Goal: Task Accomplishment & Management: Manage account settings

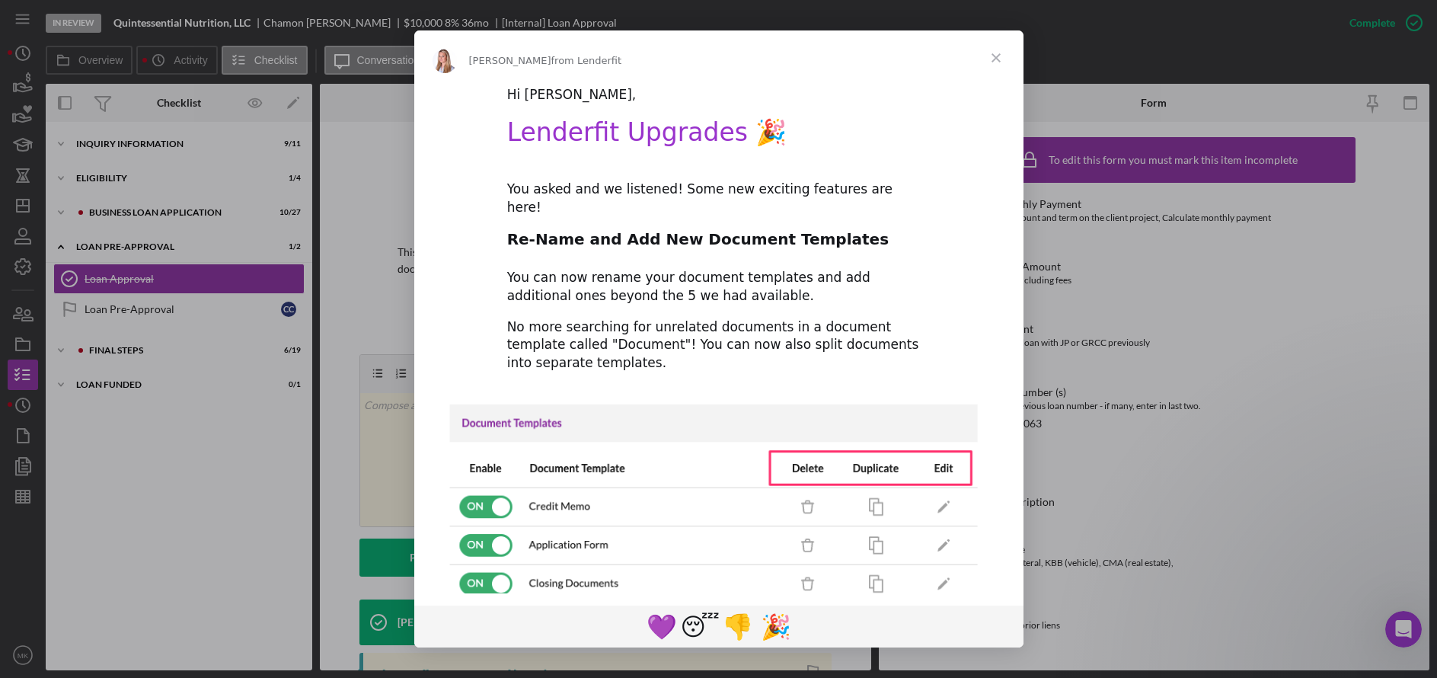
click at [1000, 59] on span "Close" at bounding box center [996, 57] width 55 height 55
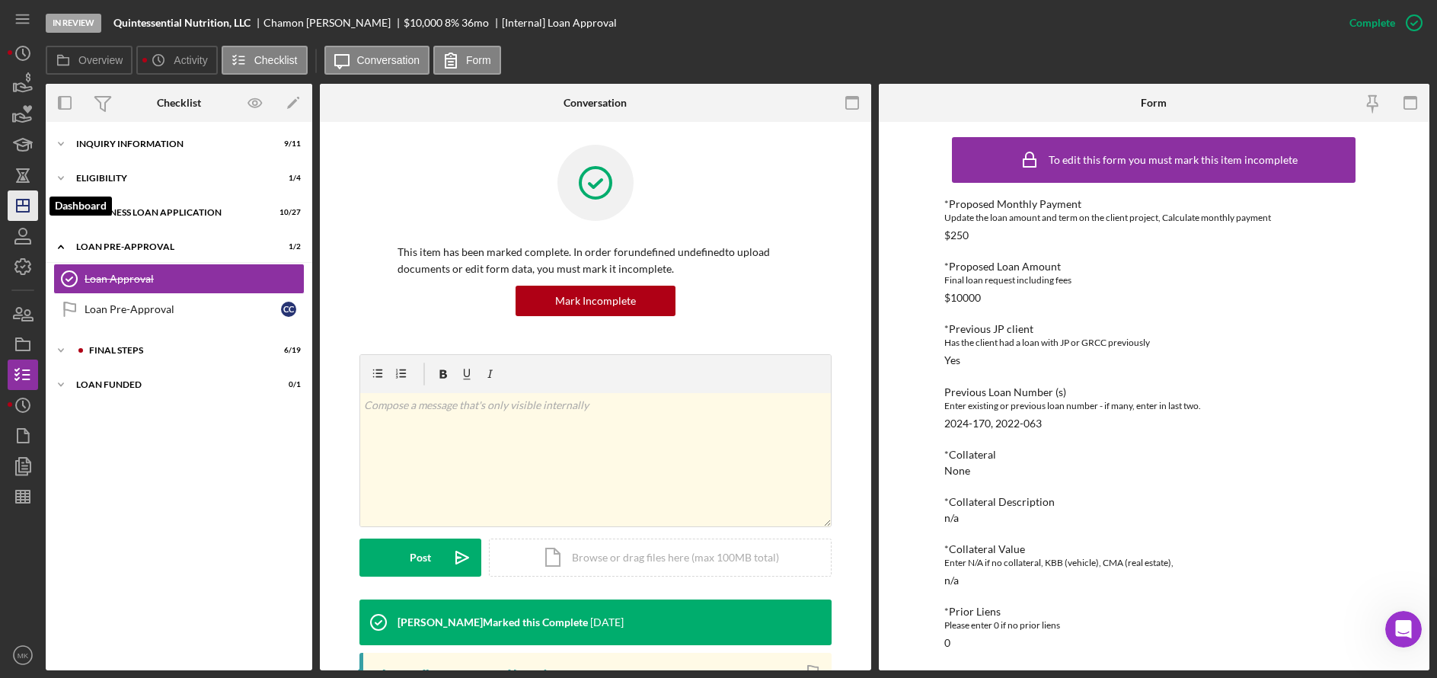
click at [25, 210] on icon "Icon/Dashboard" at bounding box center [23, 206] width 38 height 38
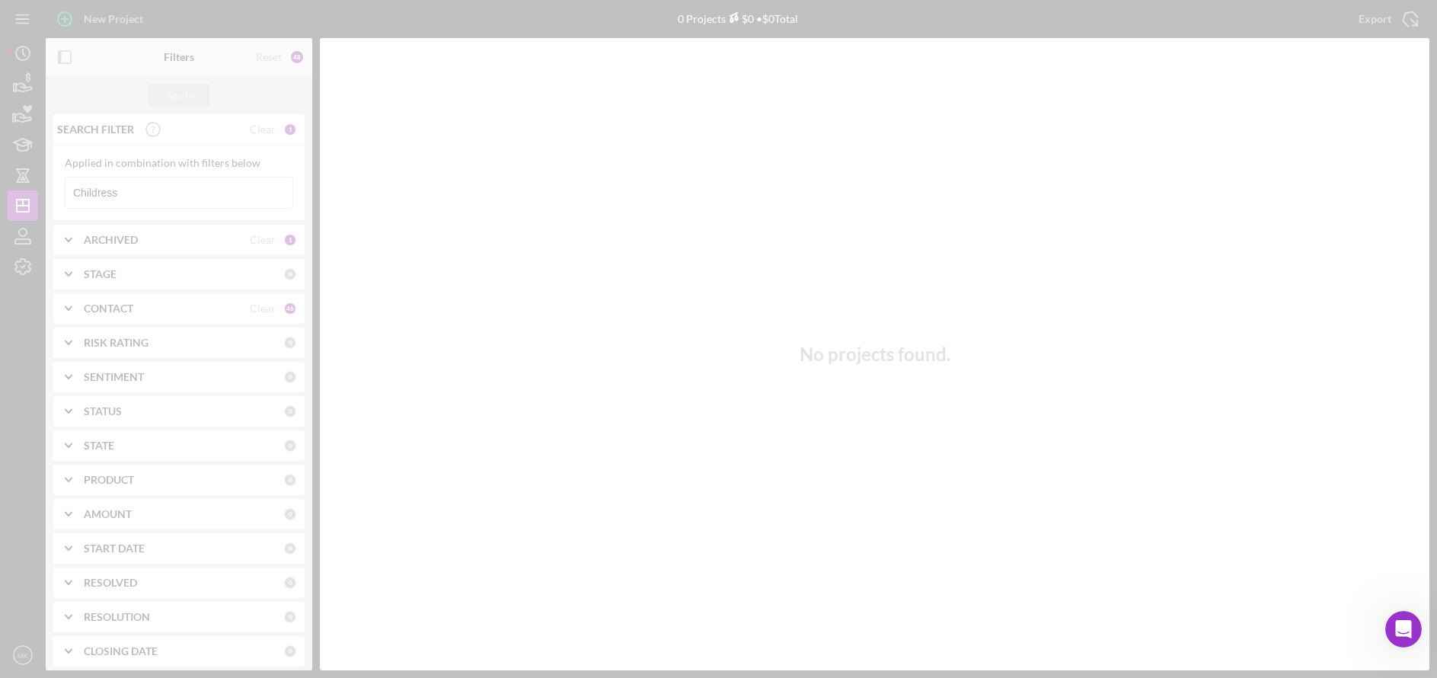
click at [169, 191] on div at bounding box center [718, 339] width 1437 height 678
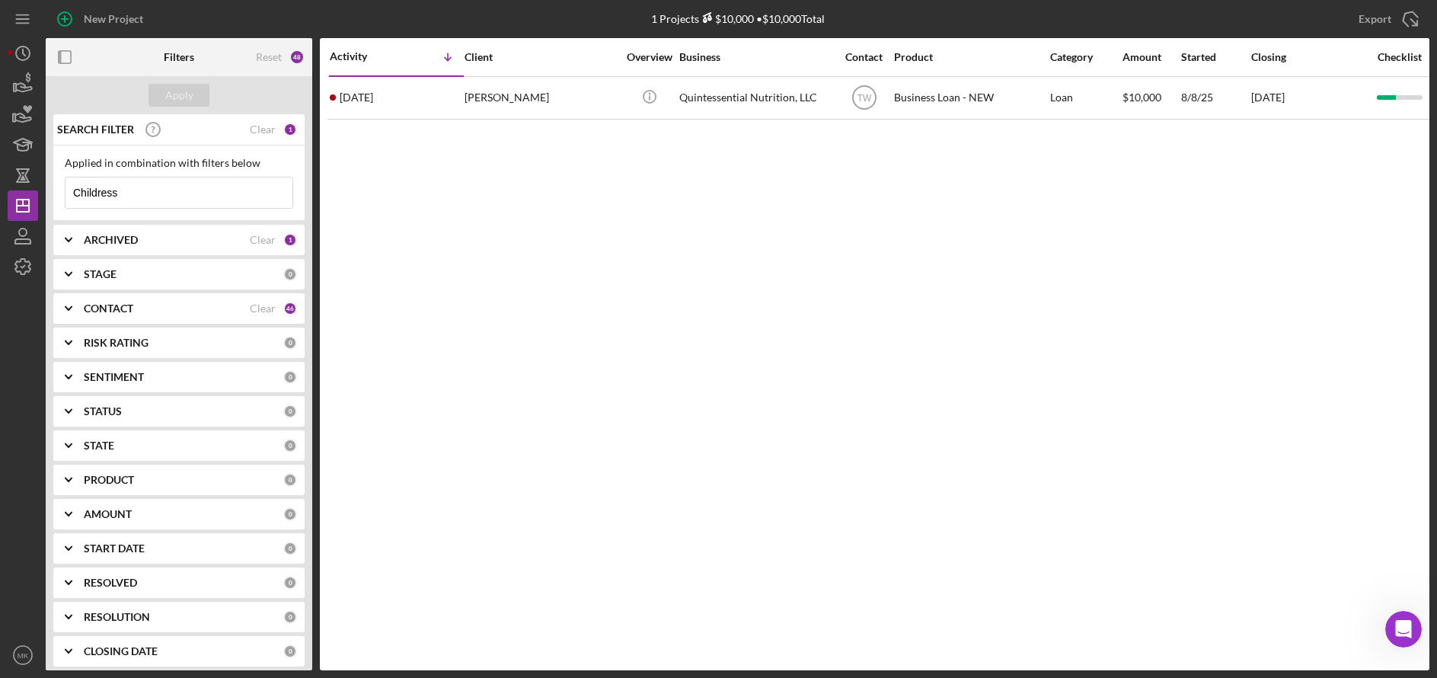
drag, startPoint x: 184, startPoint y: 194, endPoint x: 143, endPoint y: 185, distance: 42.1
click at [171, 191] on input "Childress" at bounding box center [179, 192] width 227 height 30
drag, startPoint x: 132, startPoint y: 187, endPoint x: -26, endPoint y: 173, distance: 158.3
click at [0, 173] on html "New Project 1 Projects $10,000 • $10,000 Total Childress Export Icon/Export Fil…" at bounding box center [718, 339] width 1437 height 678
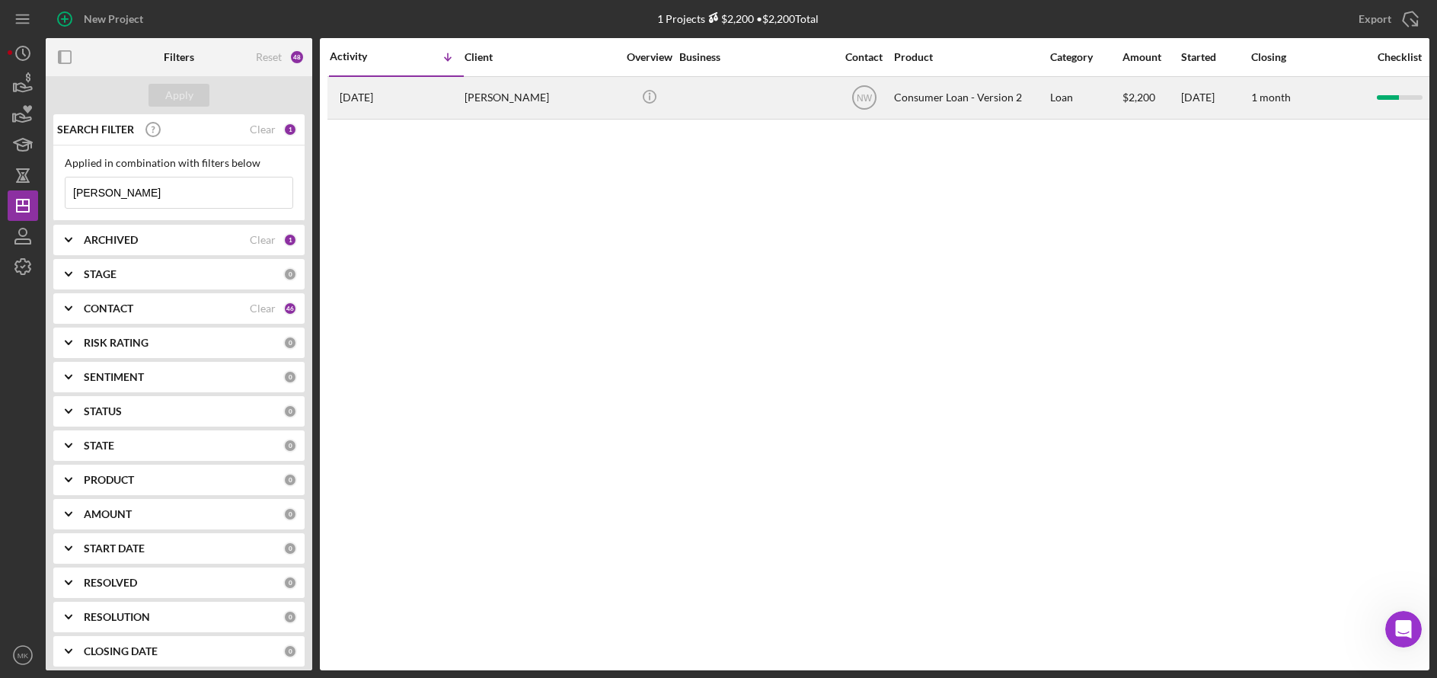
type input "[PERSON_NAME]"
click at [472, 86] on div "[PERSON_NAME]" at bounding box center [541, 98] width 152 height 40
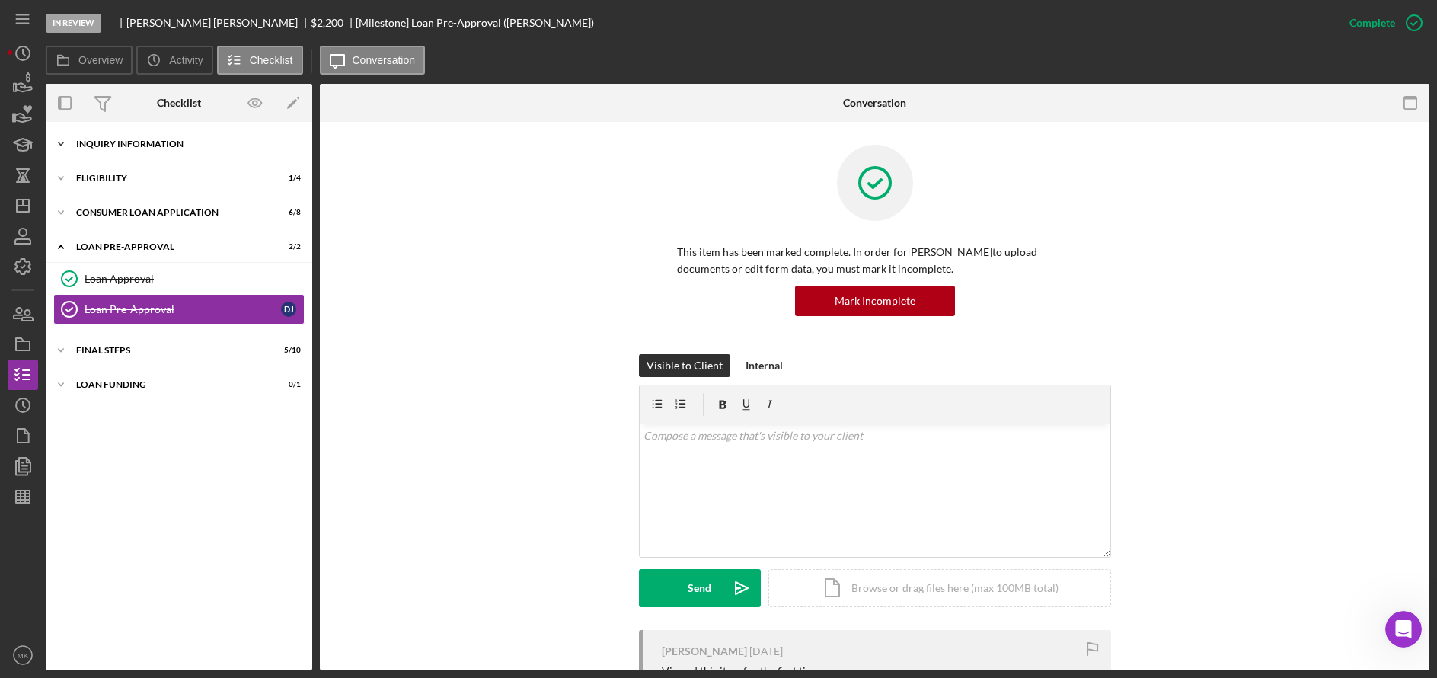
click at [116, 142] on div "Inquiry Information" at bounding box center [184, 143] width 217 height 9
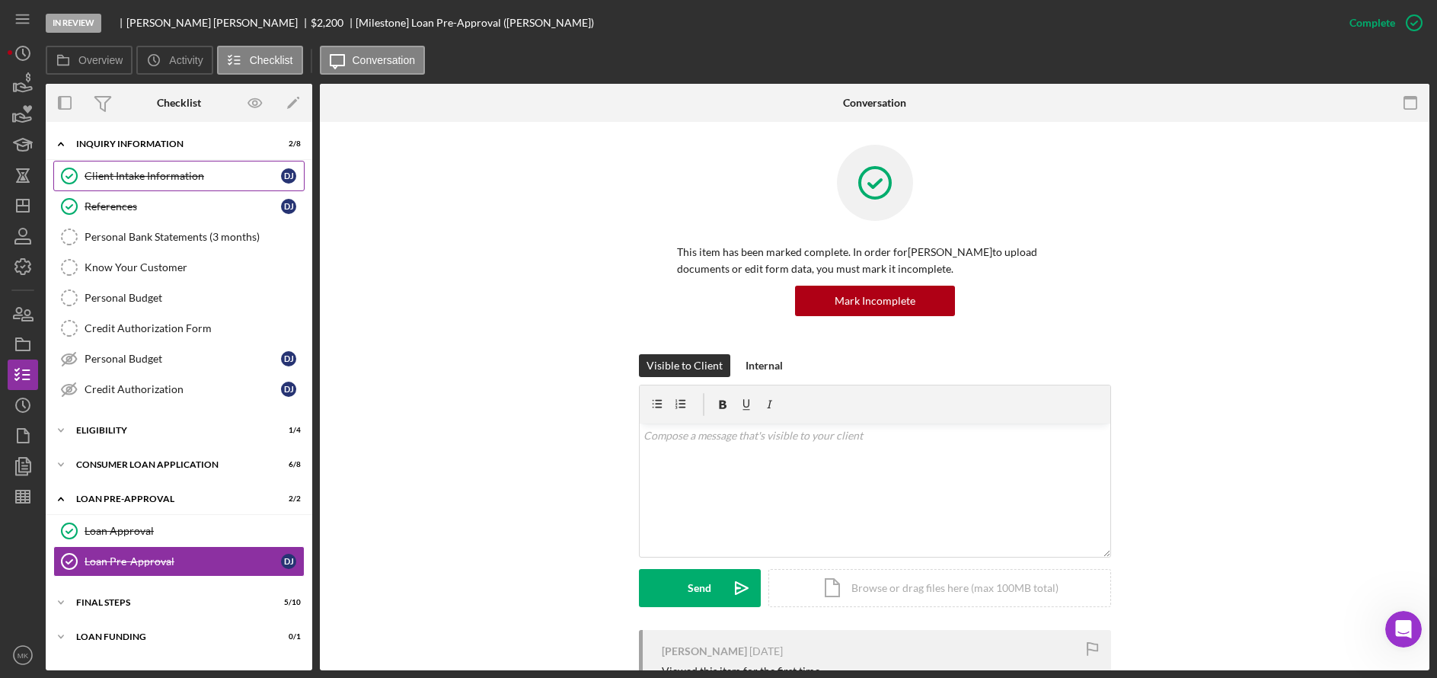
click at [179, 167] on link "Client Intake Information Client Intake Information D J" at bounding box center [178, 176] width 251 height 30
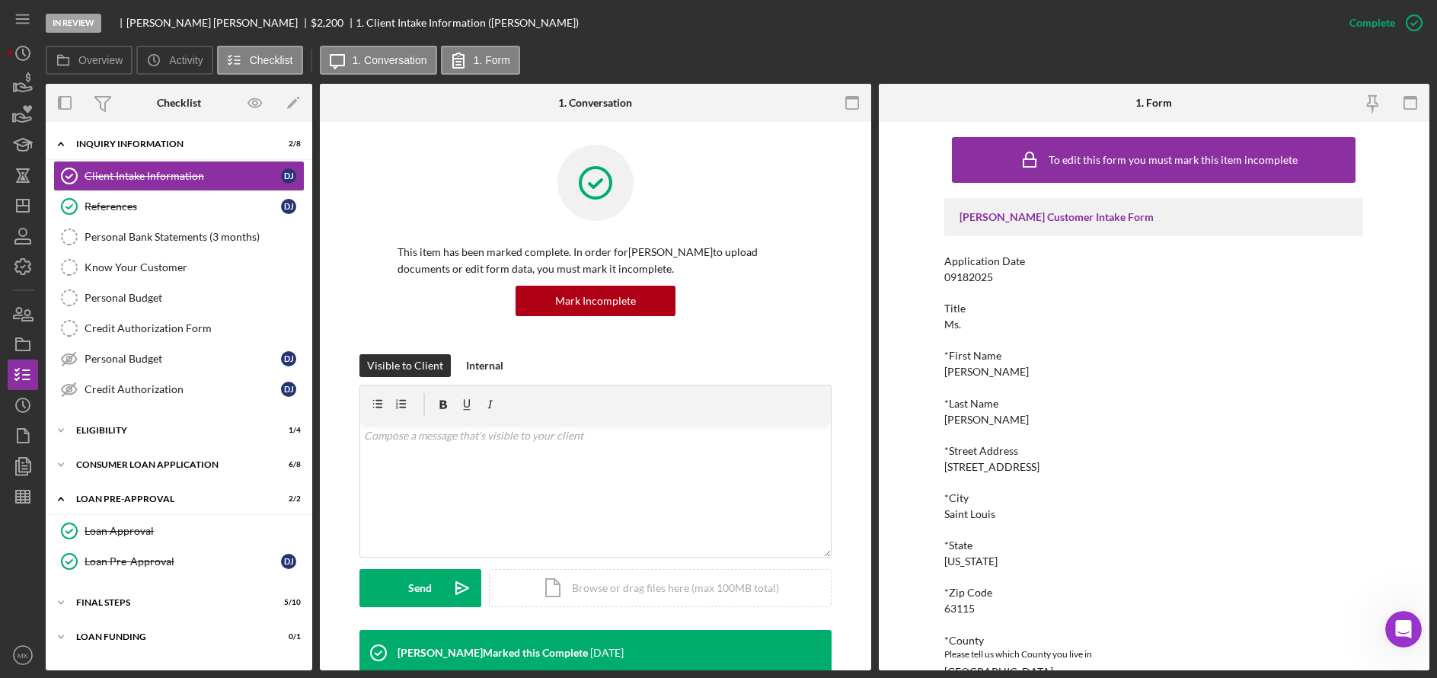
scroll to position [76, 0]
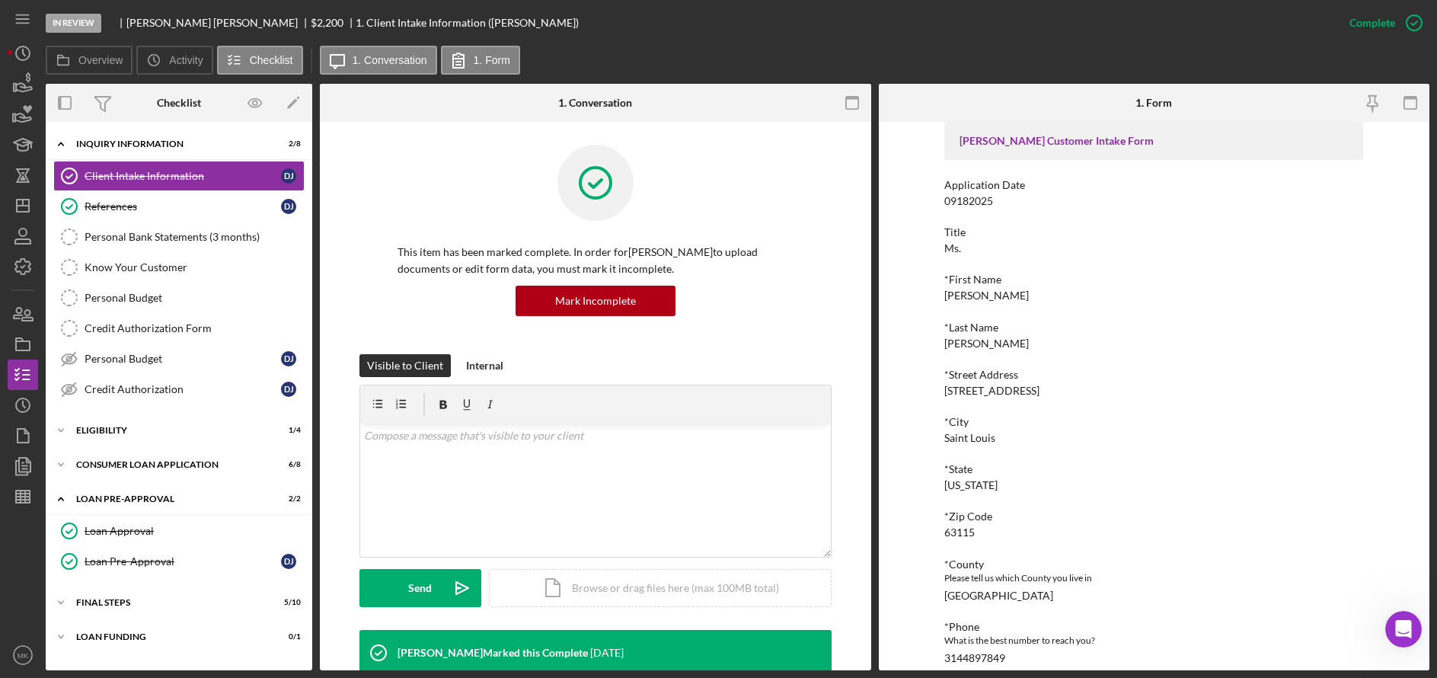
click at [1162, 433] on div "*City [GEOGRAPHIC_DATA]" at bounding box center [1153, 430] width 419 height 28
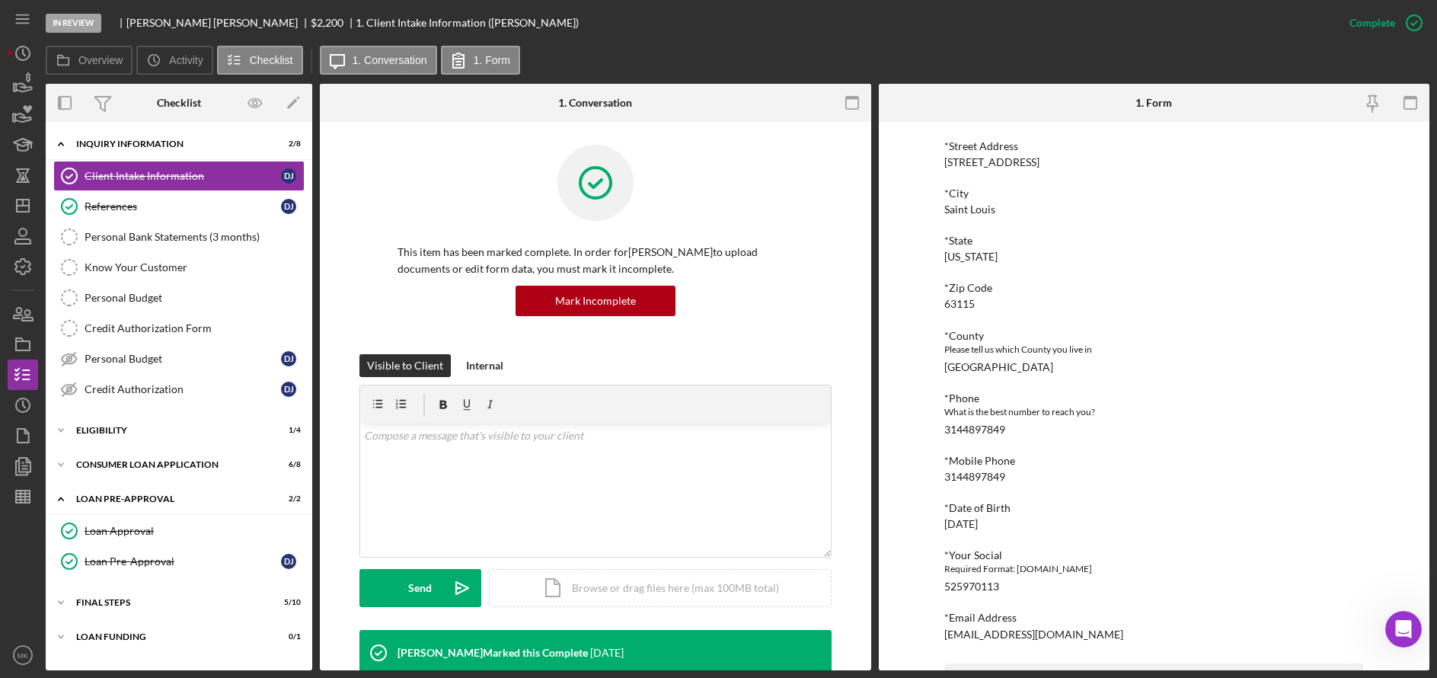
scroll to position [457, 0]
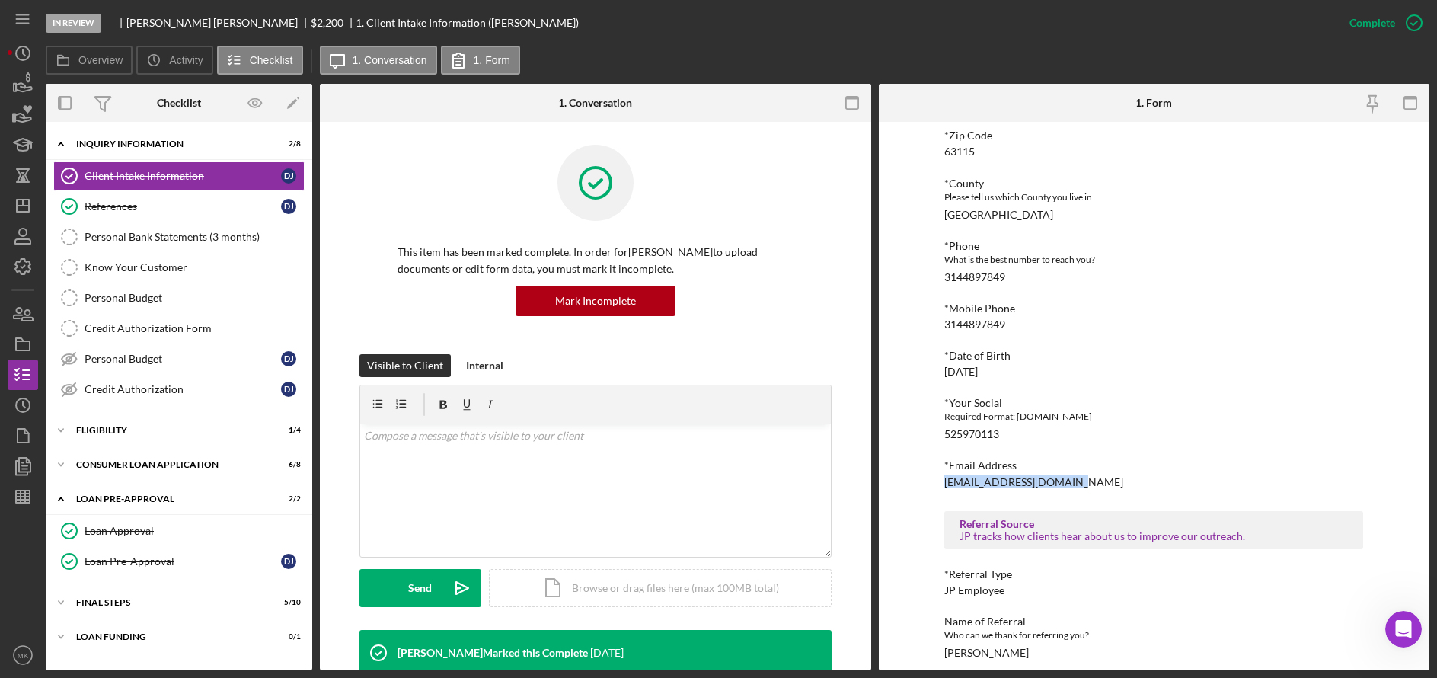
drag, startPoint x: 1074, startPoint y: 481, endPoint x: 942, endPoint y: 482, distance: 131.8
click at [944, 482] on div "*Email Address [EMAIL_ADDRESS][DOMAIN_NAME]" at bounding box center [1153, 473] width 419 height 28
copy div "[EMAIL_ADDRESS][DOMAIN_NAME]"
click at [26, 206] on line "button" at bounding box center [23, 206] width 12 height 0
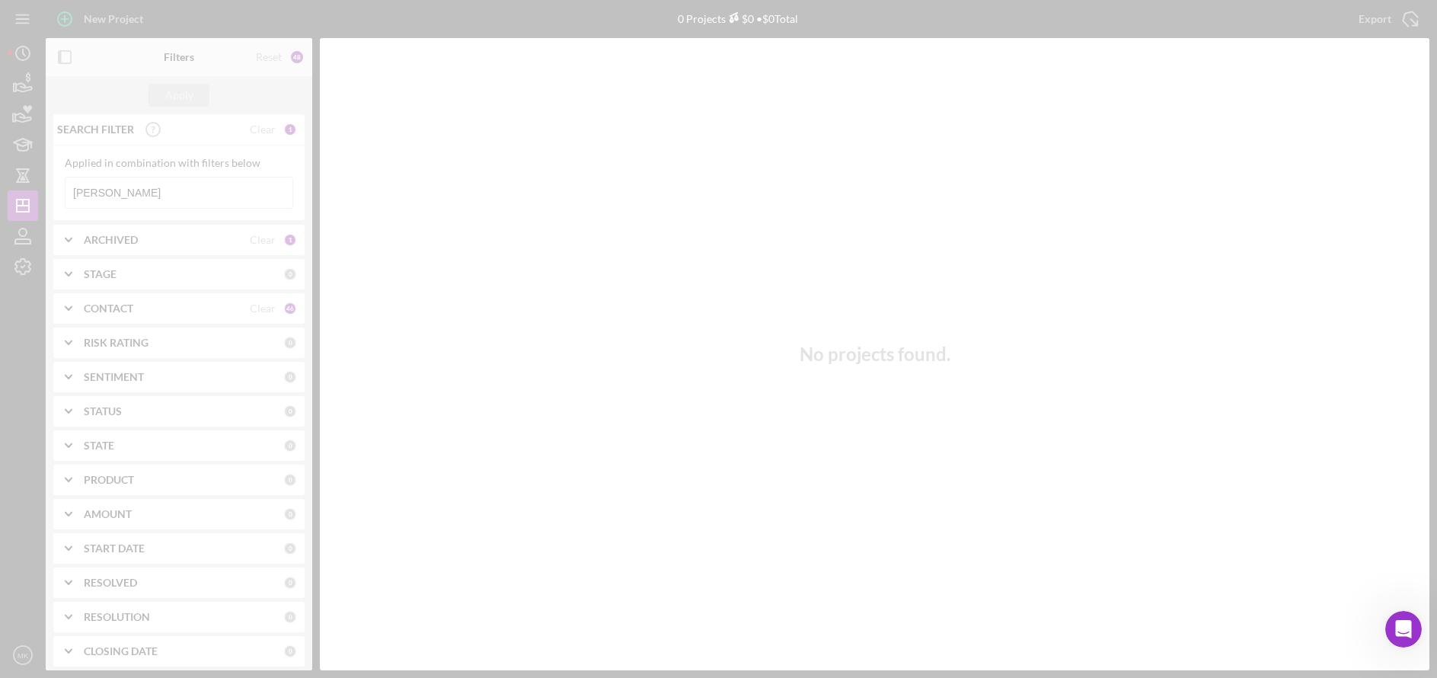
click at [141, 186] on div at bounding box center [718, 339] width 1437 height 678
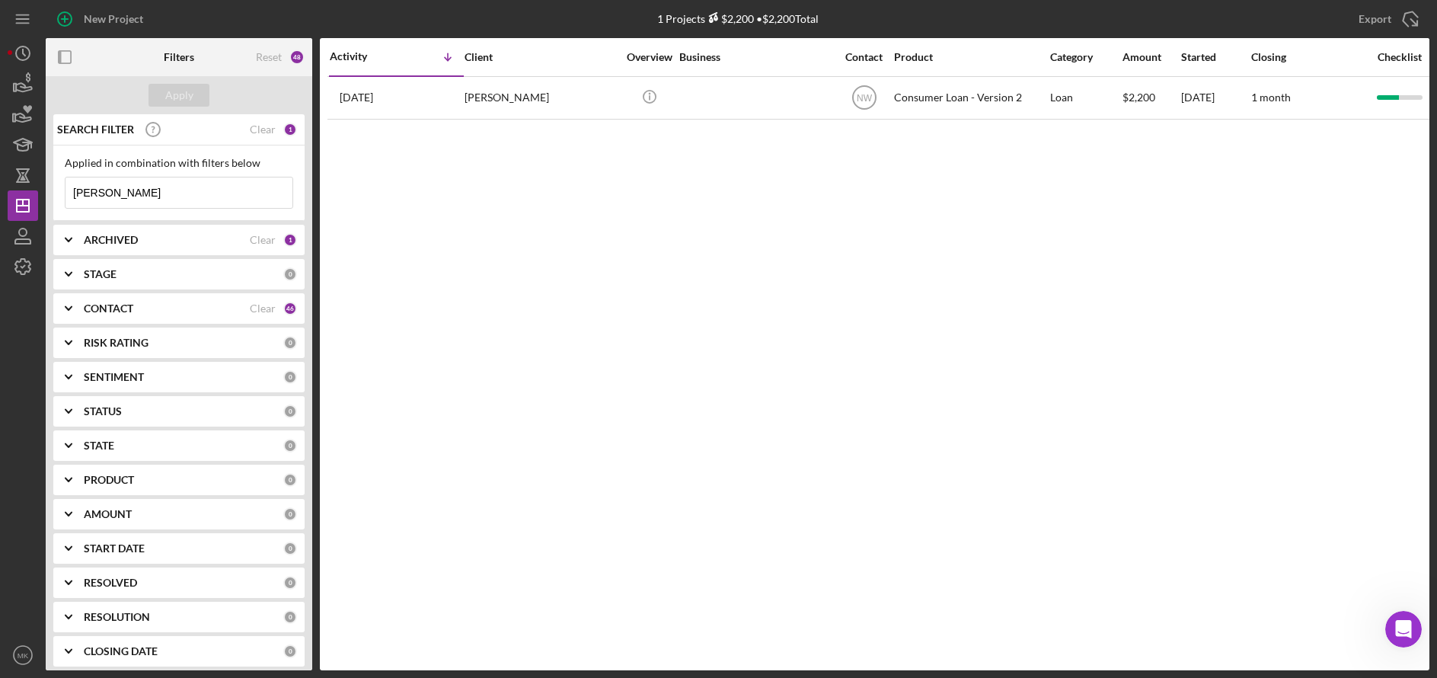
drag, startPoint x: 139, startPoint y: 193, endPoint x: -14, endPoint y: 185, distance: 154.0
click at [0, 185] on html "New Project 1 Projects $2,200 • $2,200 Total [PERSON_NAME] Export Icon/Export F…" at bounding box center [718, 339] width 1437 height 678
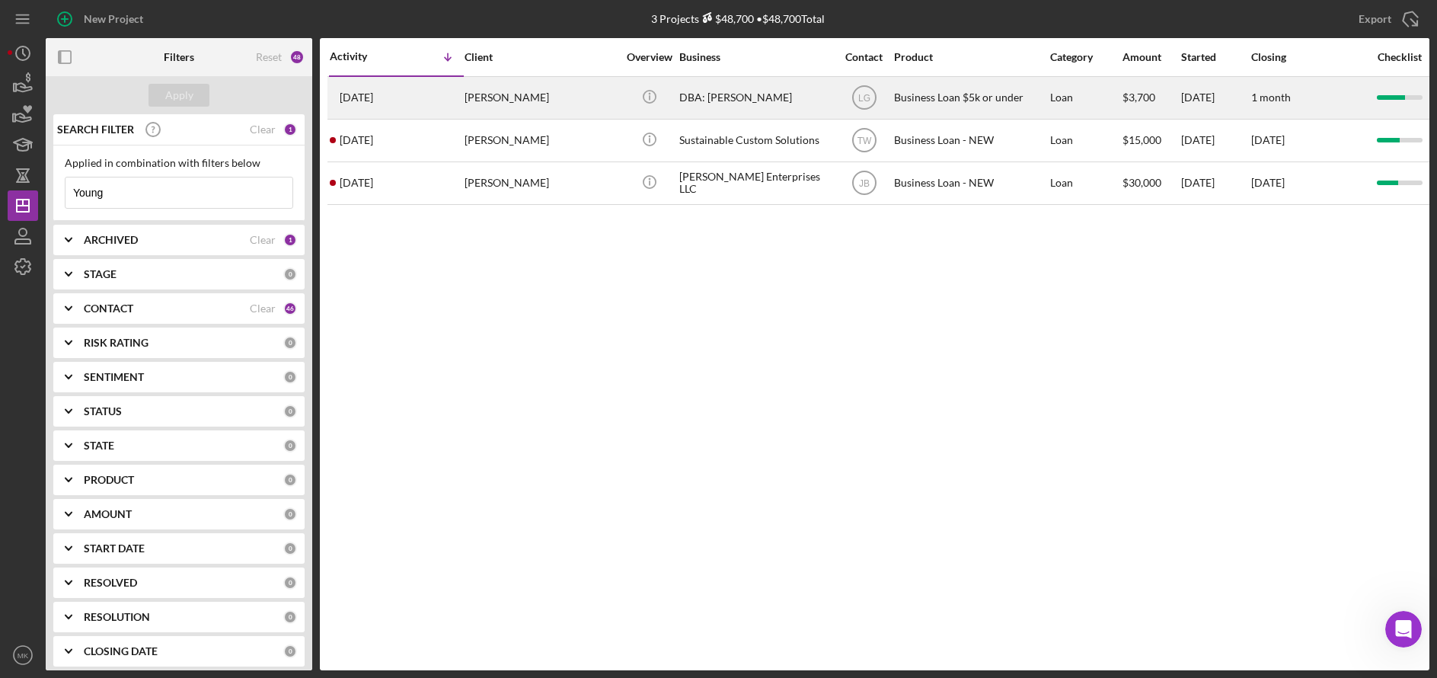
type input "Young"
click at [540, 103] on div "[PERSON_NAME]" at bounding box center [541, 98] width 152 height 40
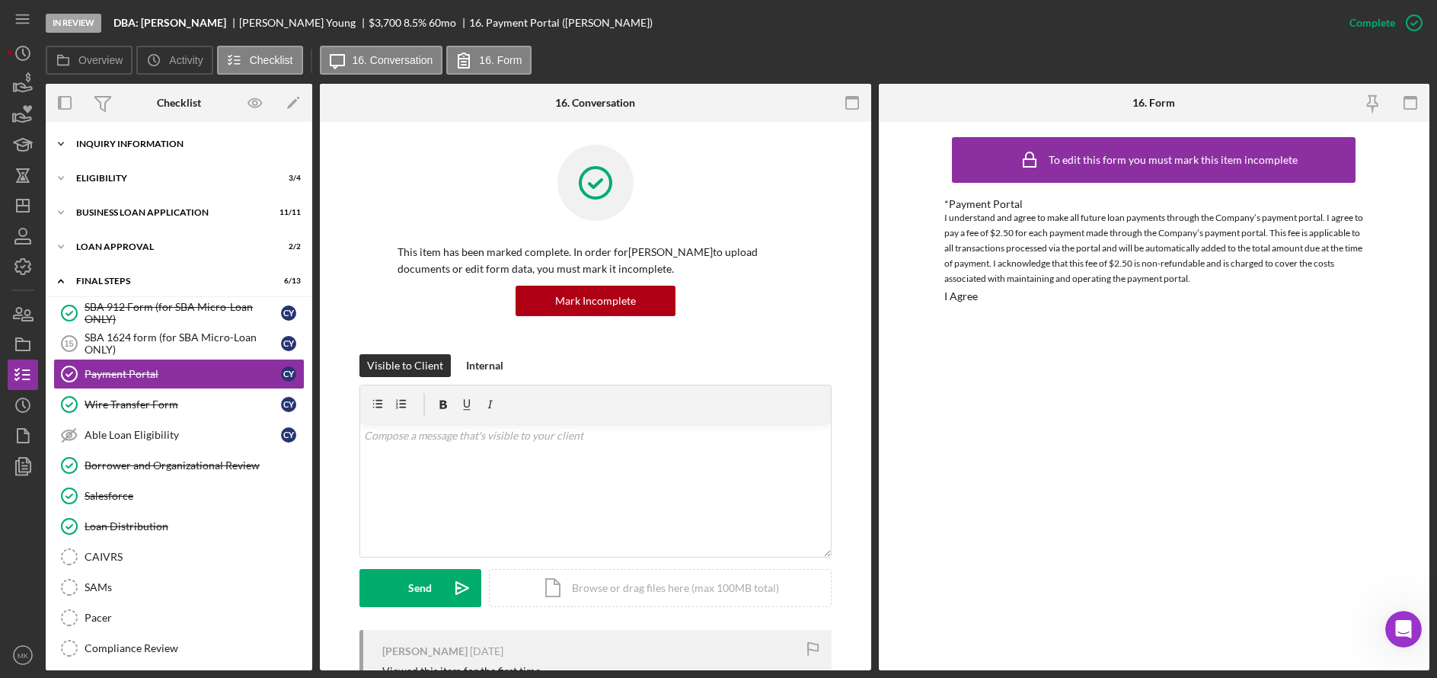
click at [172, 136] on div "Icon/Expander INQUIRY INFORMATION 4 / 11" at bounding box center [179, 144] width 267 height 30
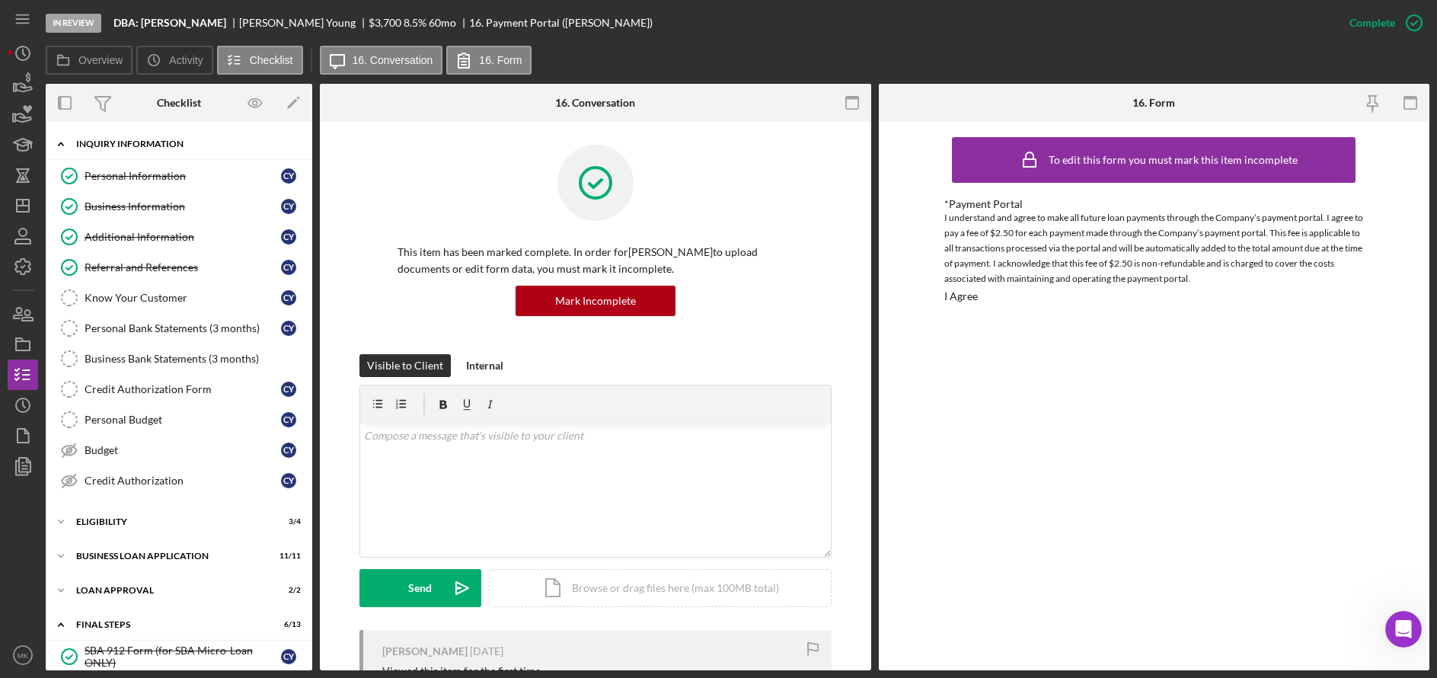
click at [138, 152] on div "Icon/Expander INQUIRY INFORMATION 4 / 11" at bounding box center [179, 144] width 267 height 31
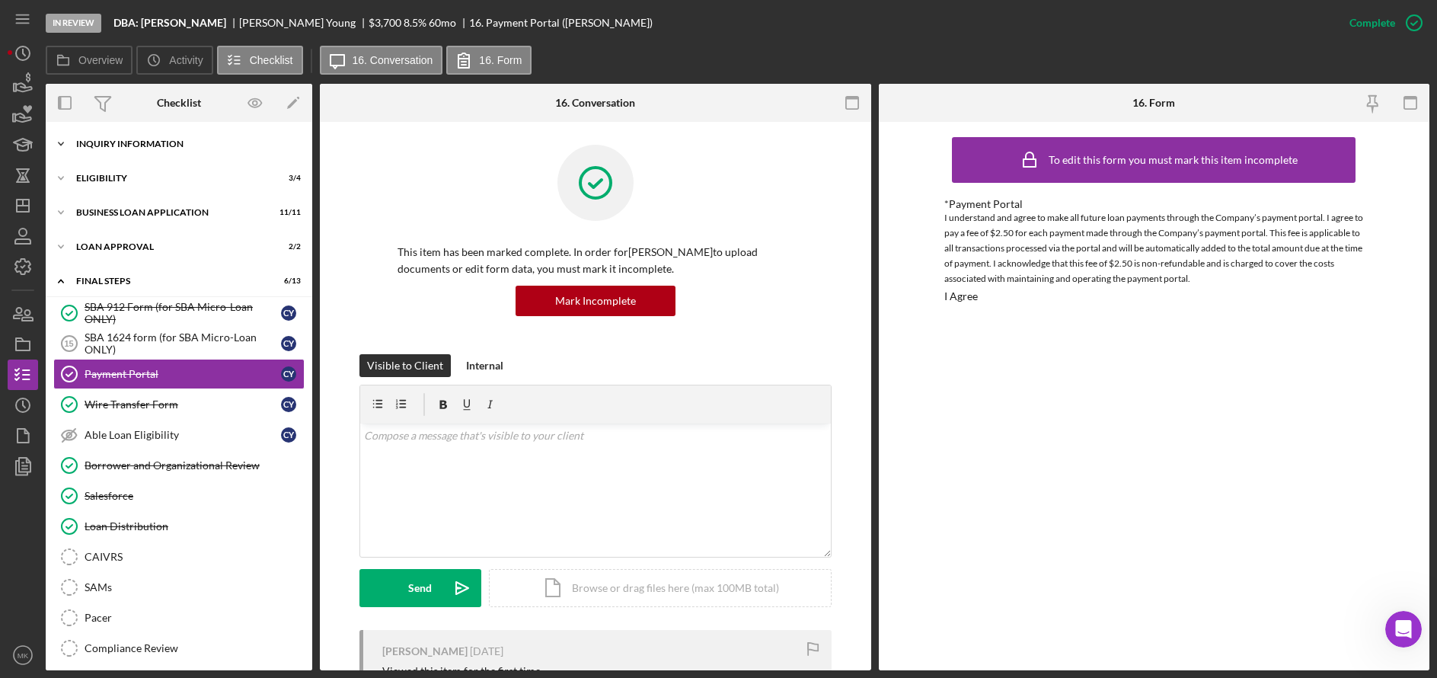
click at [146, 136] on div "Icon/Expander INQUIRY INFORMATION 4 / 11" at bounding box center [179, 144] width 267 height 30
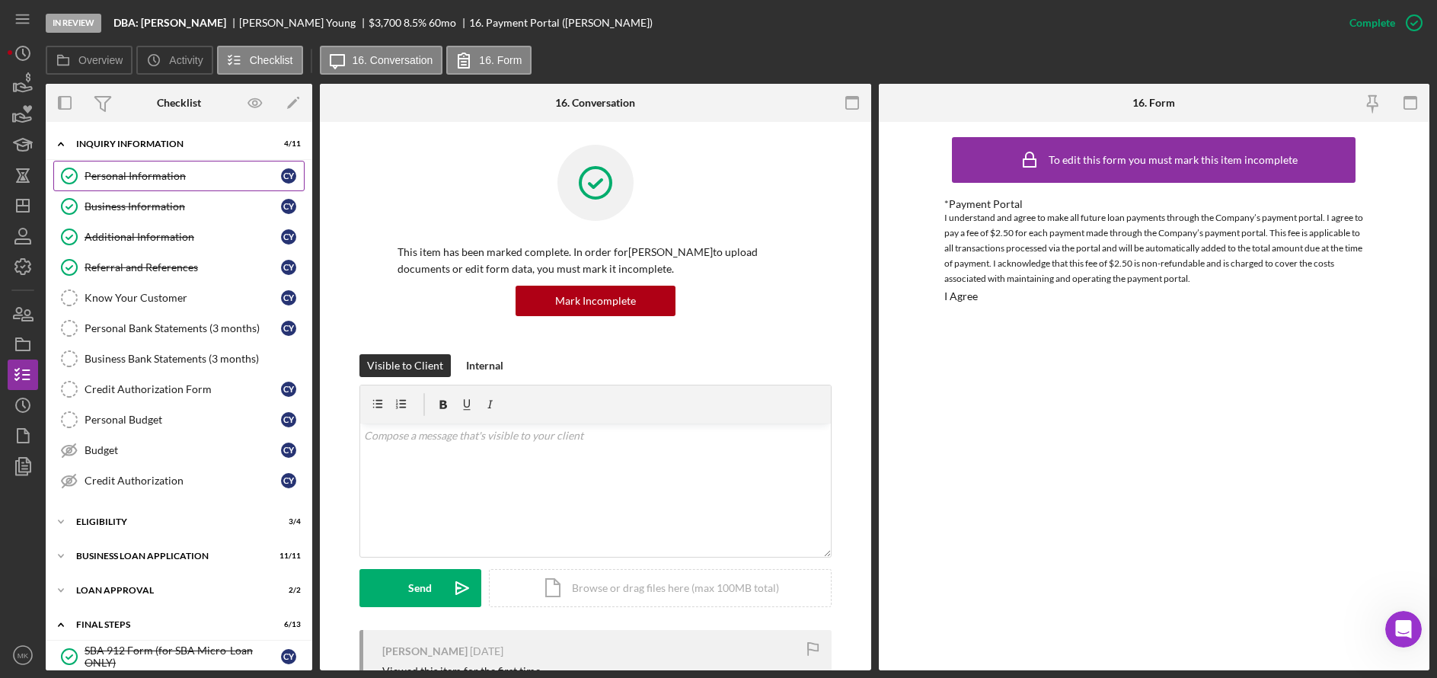
click at [136, 172] on div "Personal Information" at bounding box center [183, 176] width 197 height 12
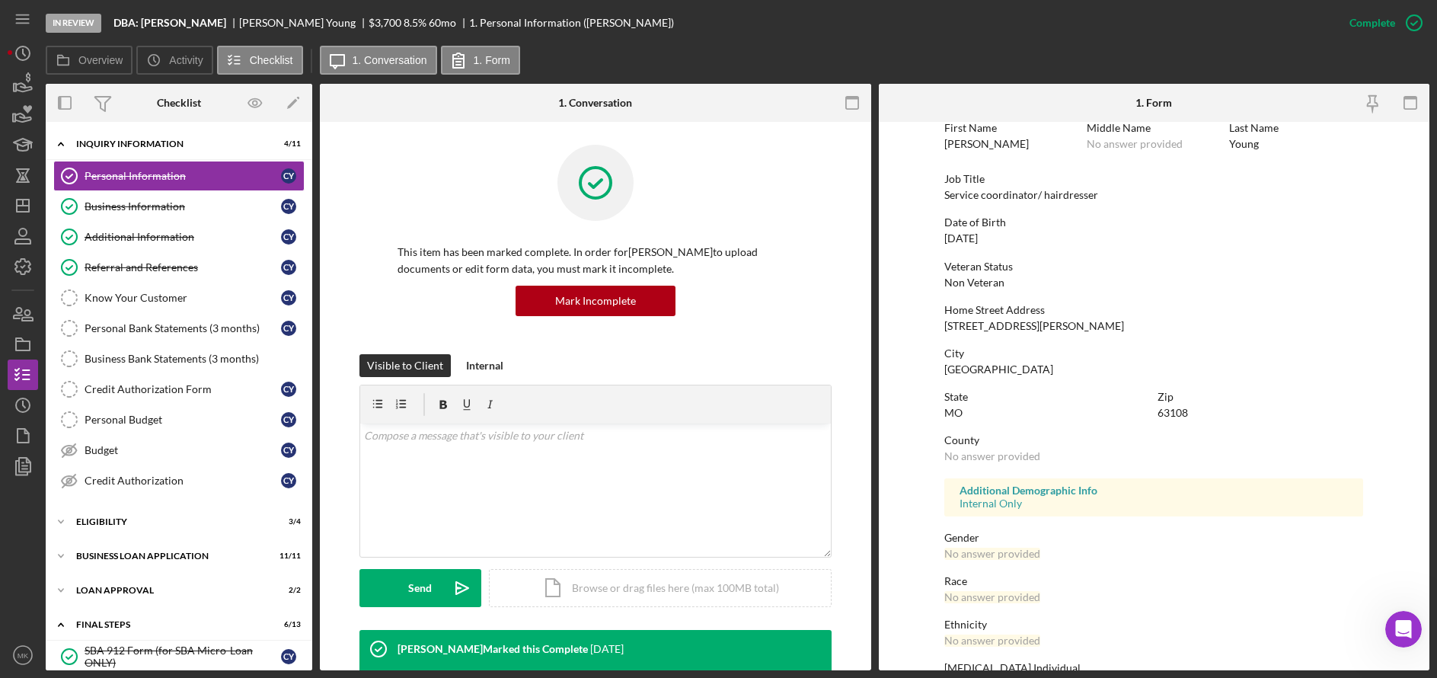
scroll to position [162, 0]
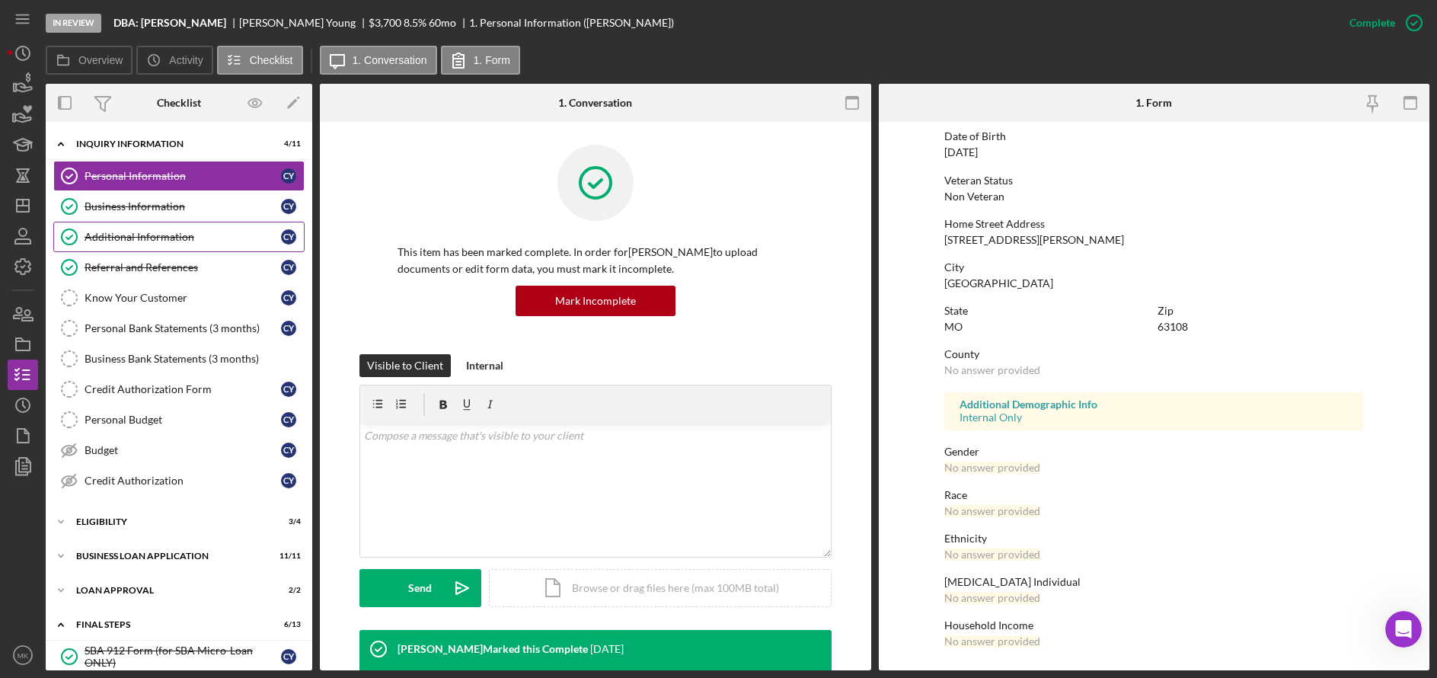
click at [110, 228] on link "Additional Information Additional Information C Y" at bounding box center [178, 237] width 251 height 30
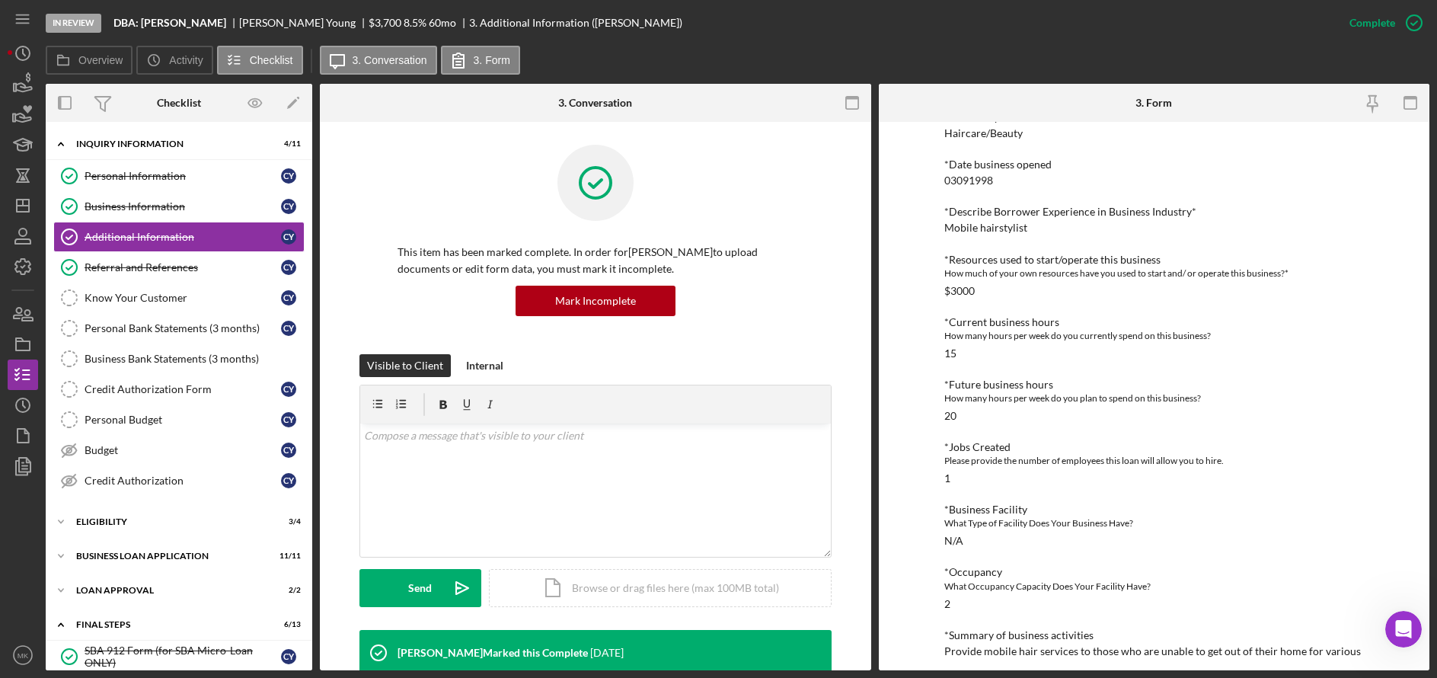
scroll to position [561, 0]
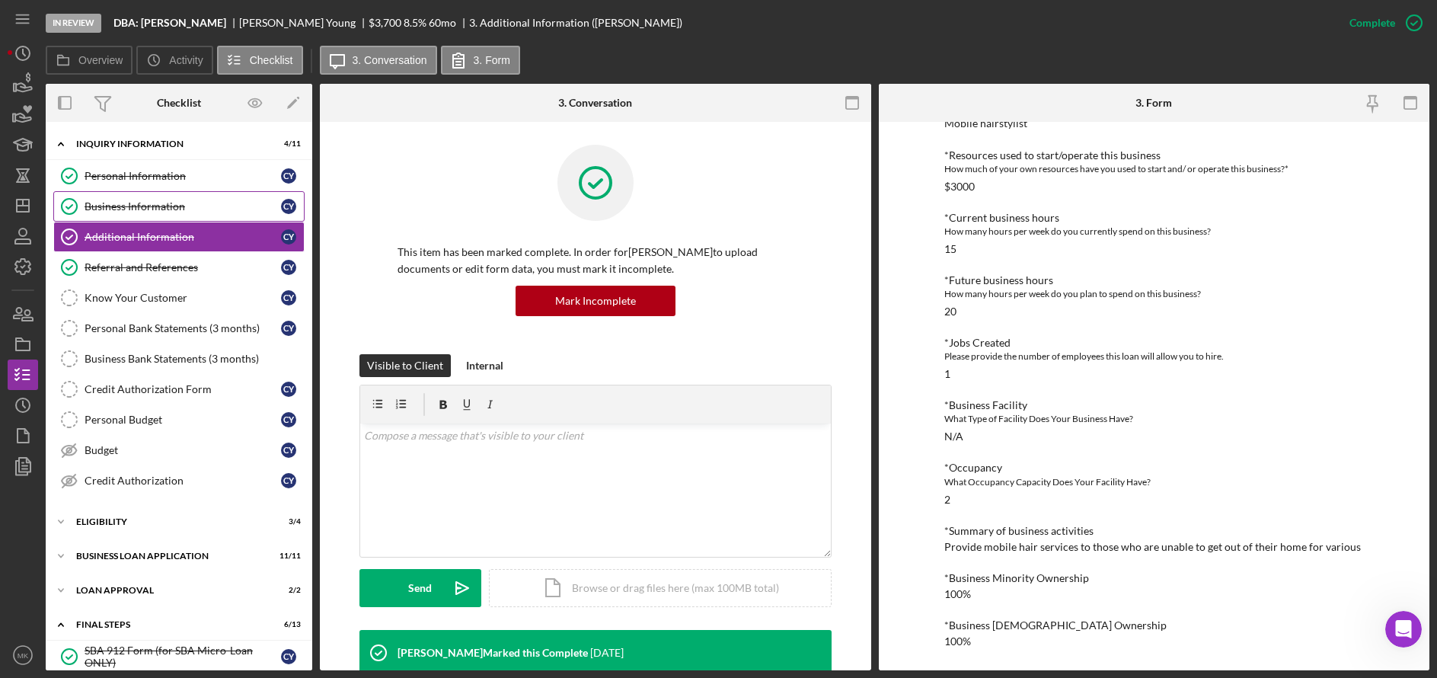
click at [155, 206] on div "Business Information" at bounding box center [183, 206] width 197 height 12
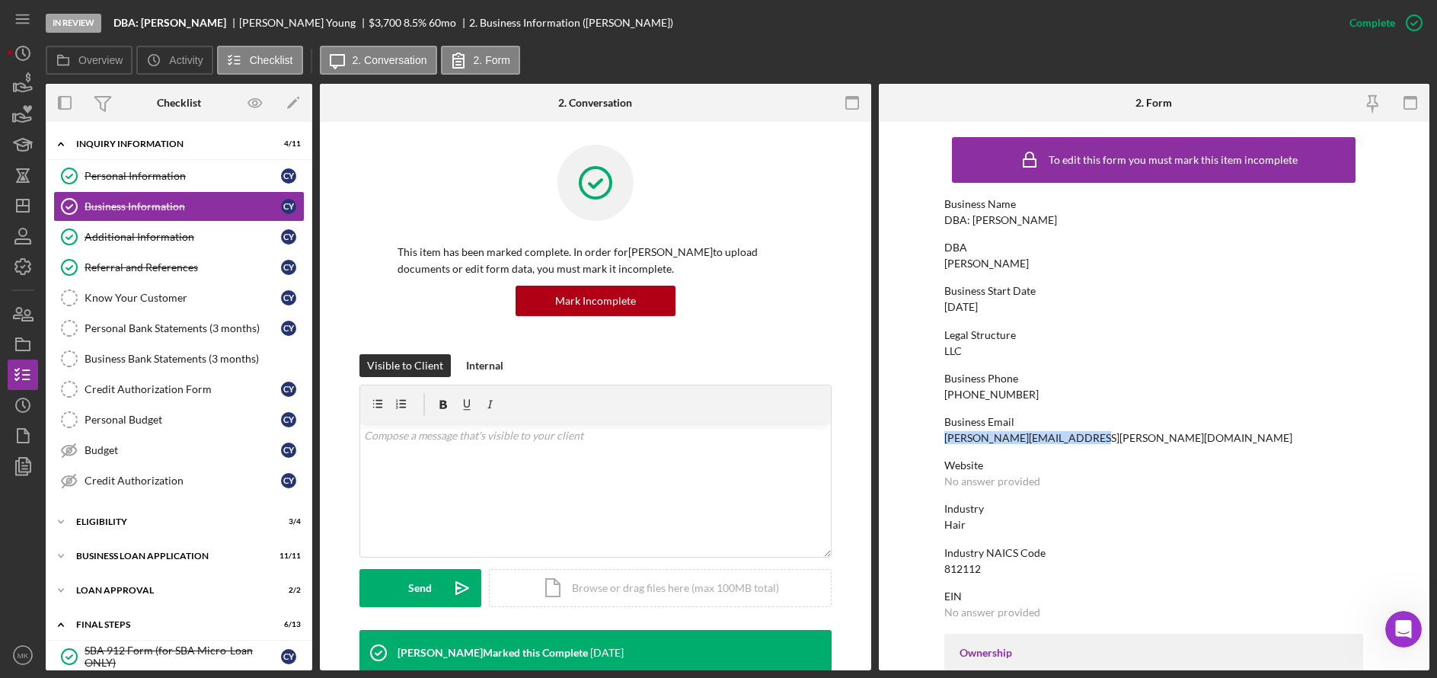
drag, startPoint x: 1088, startPoint y: 439, endPoint x: 931, endPoint y: 437, distance: 156.9
click at [931, 437] on form "To edit this form you must mark this item incomplete Business Name DBA: [PERSON…" at bounding box center [1154, 396] width 551 height 548
copy div "[PERSON_NAME][EMAIL_ADDRESS][PERSON_NAME][DOMAIN_NAME]"
click at [190, 264] on div "Referral and References" at bounding box center [183, 267] width 197 height 12
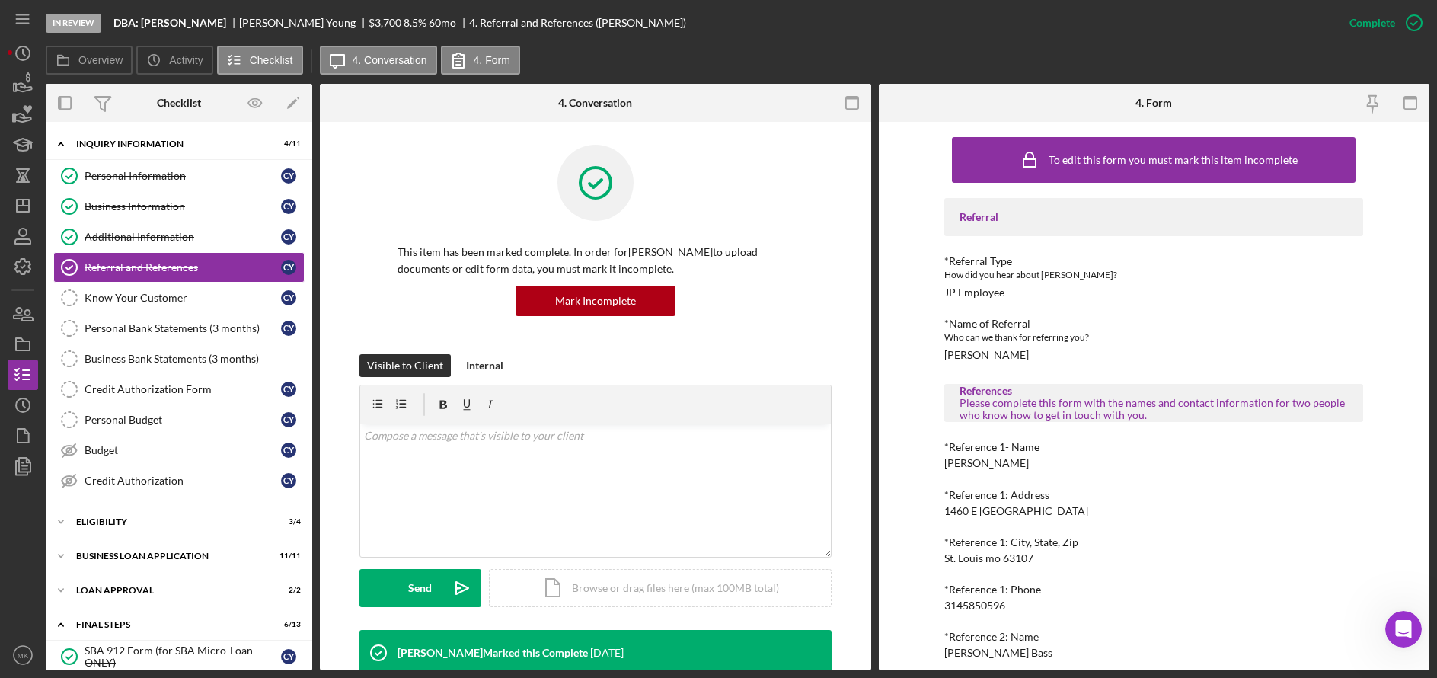
drag, startPoint x: 125, startPoint y: 214, endPoint x: 328, endPoint y: 263, distance: 208.4
click at [125, 214] on link "Business Information Business Information C Y" at bounding box center [178, 206] width 251 height 30
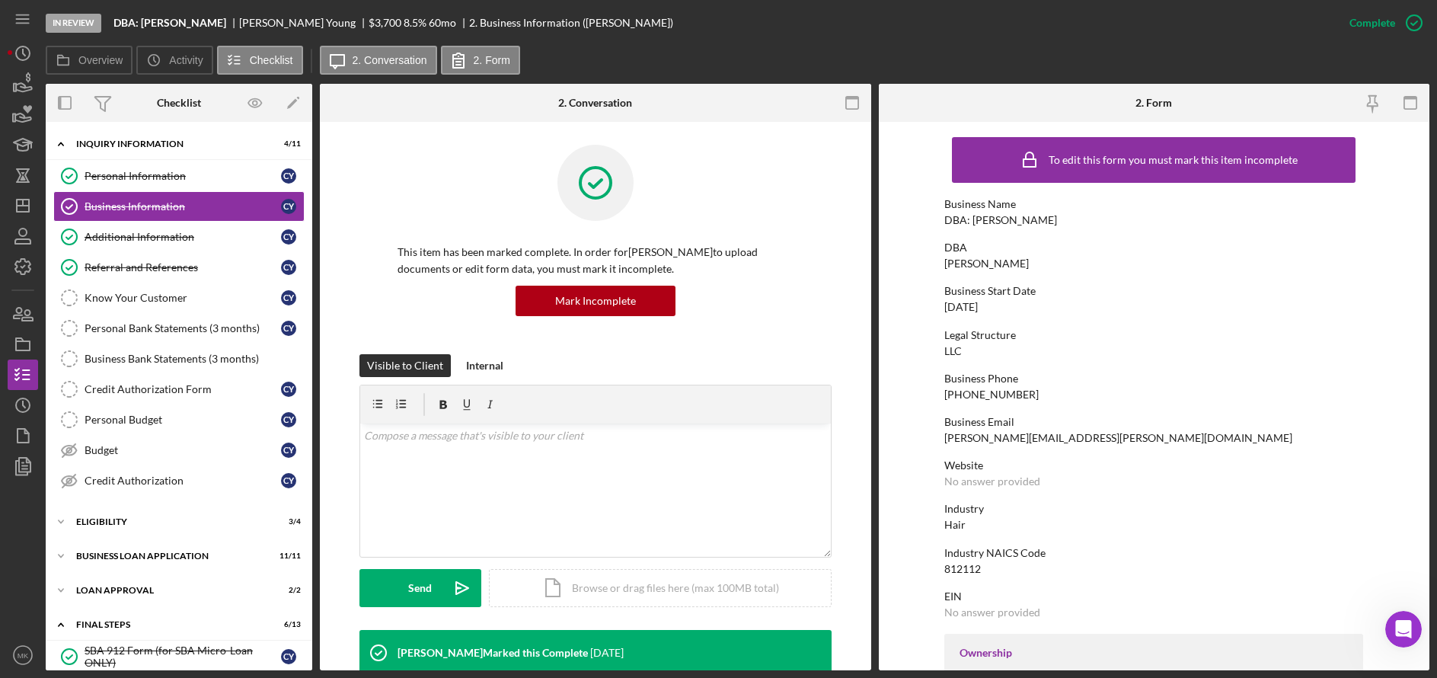
click at [1021, 331] on div "Legal Structure" at bounding box center [1153, 335] width 419 height 12
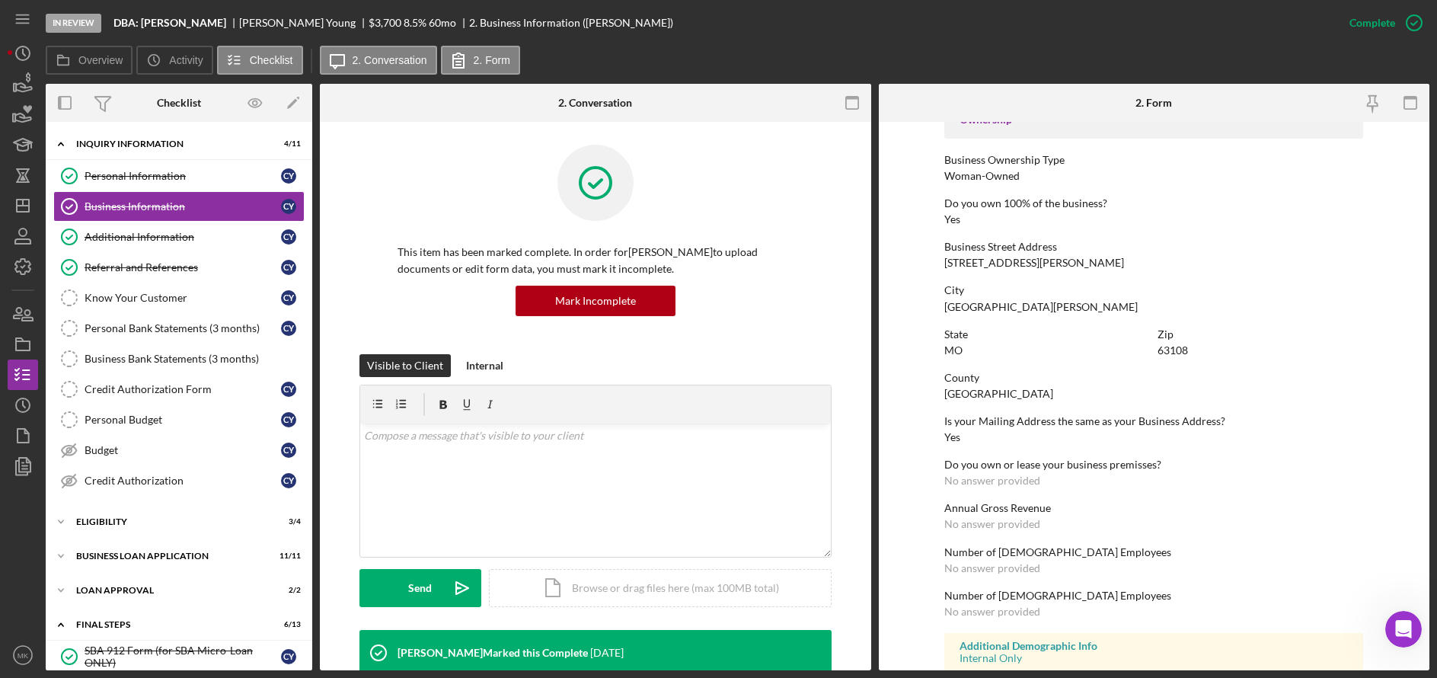
scroll to position [600, 0]
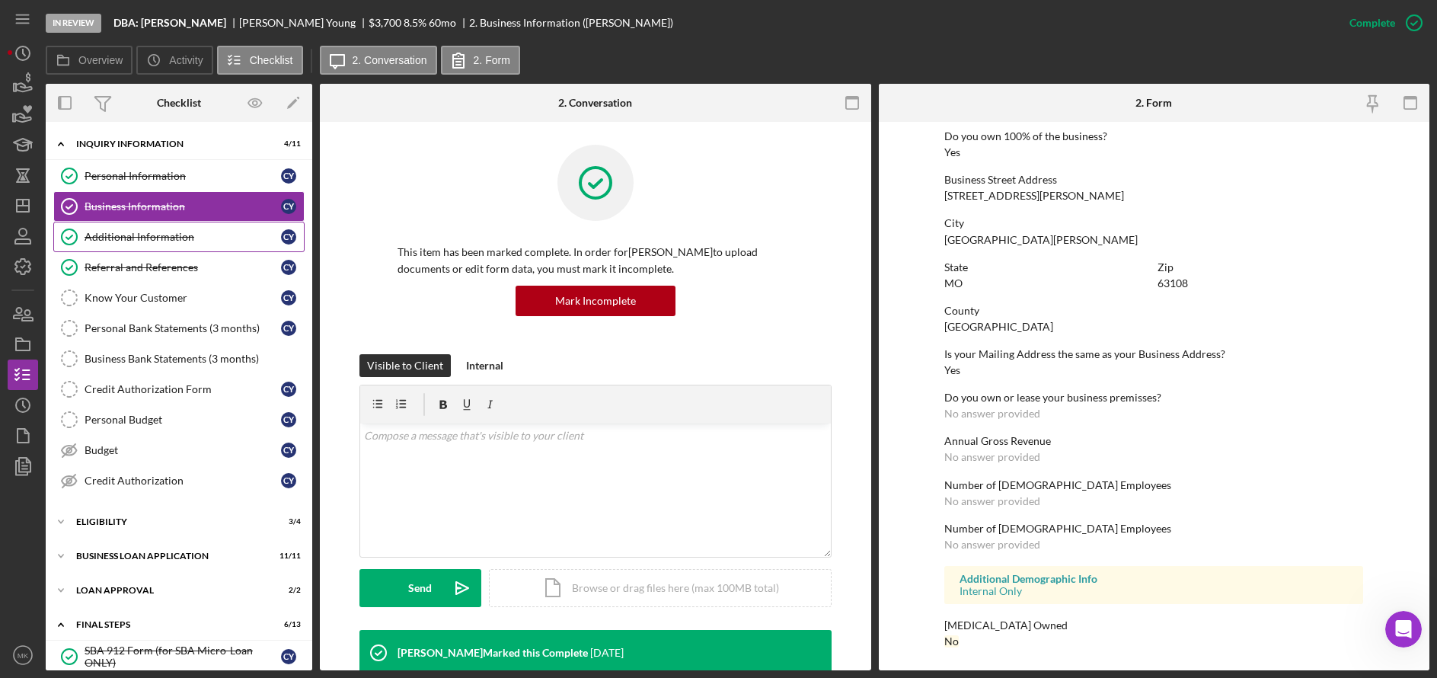
click at [175, 243] on div "Additional Information" at bounding box center [183, 237] width 197 height 12
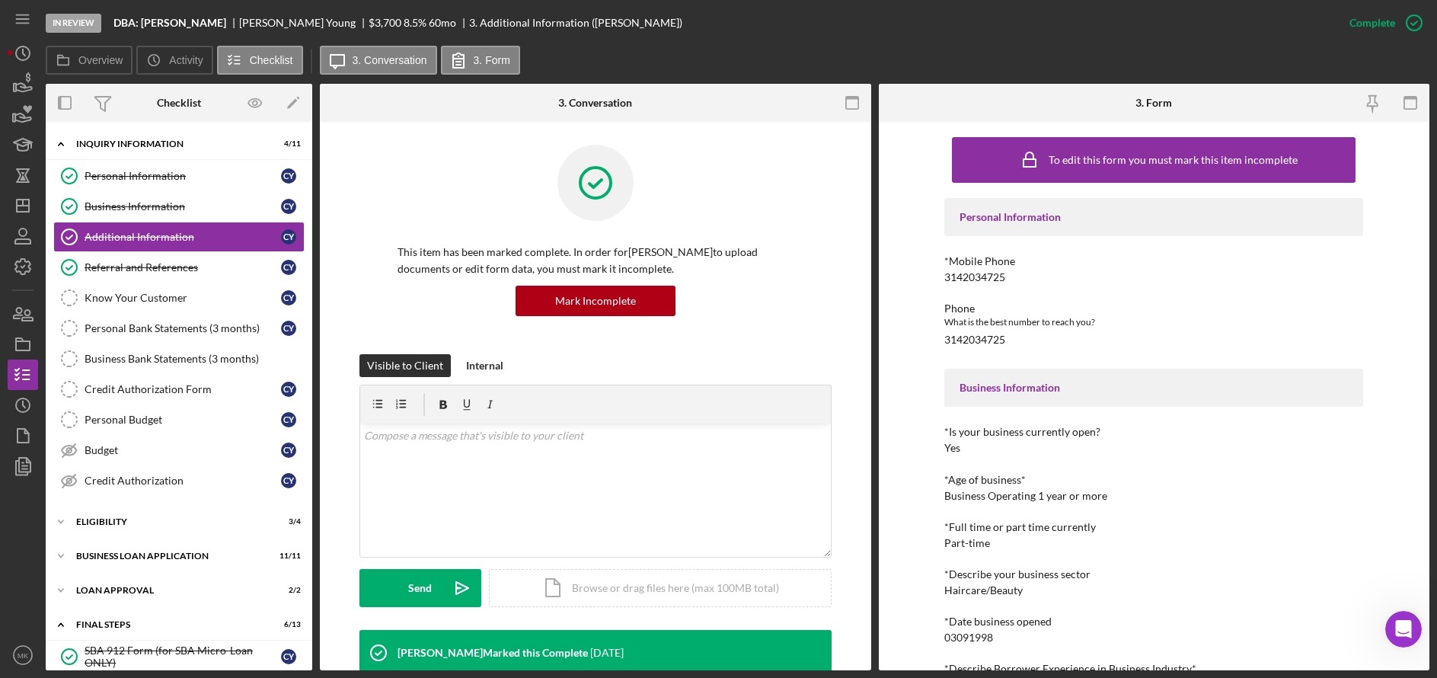
scroll to position [305, 0]
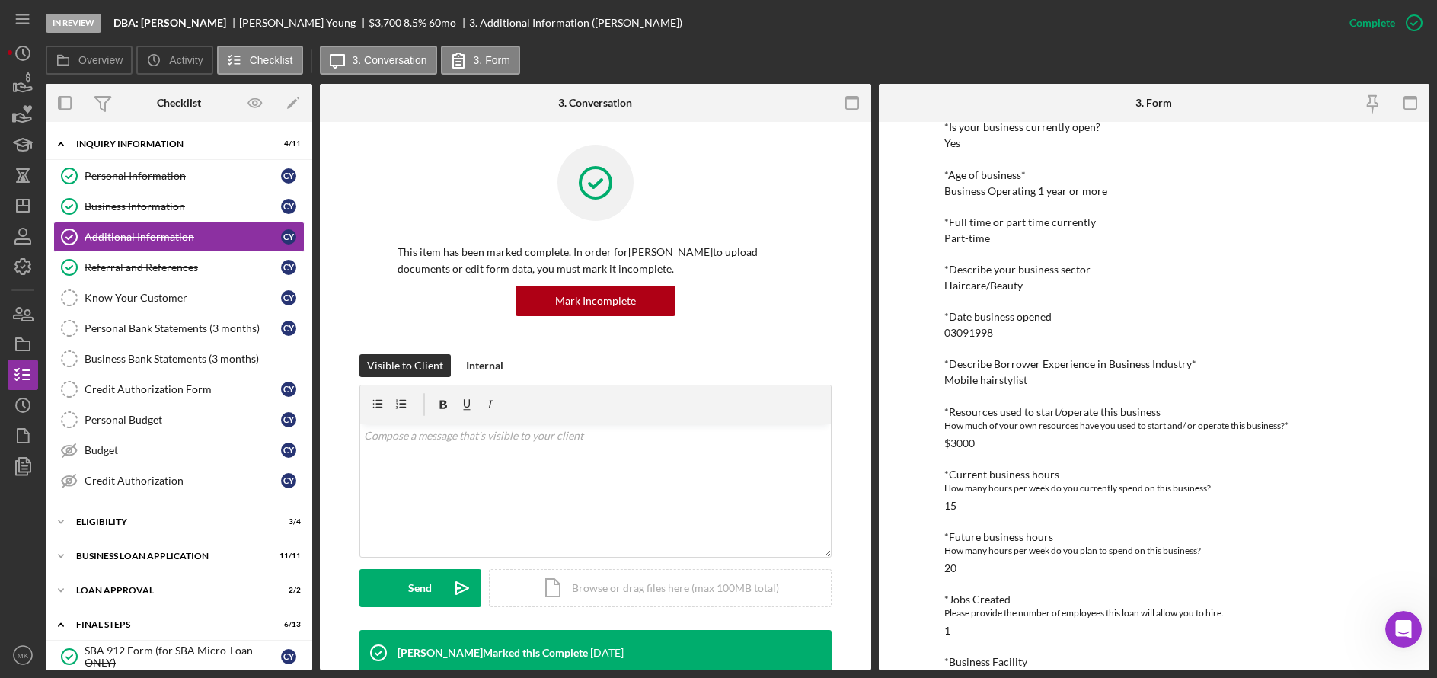
drag, startPoint x: 154, startPoint y: 211, endPoint x: 302, endPoint y: 234, distance: 150.3
click at [154, 211] on div "Business Information" at bounding box center [183, 206] width 197 height 12
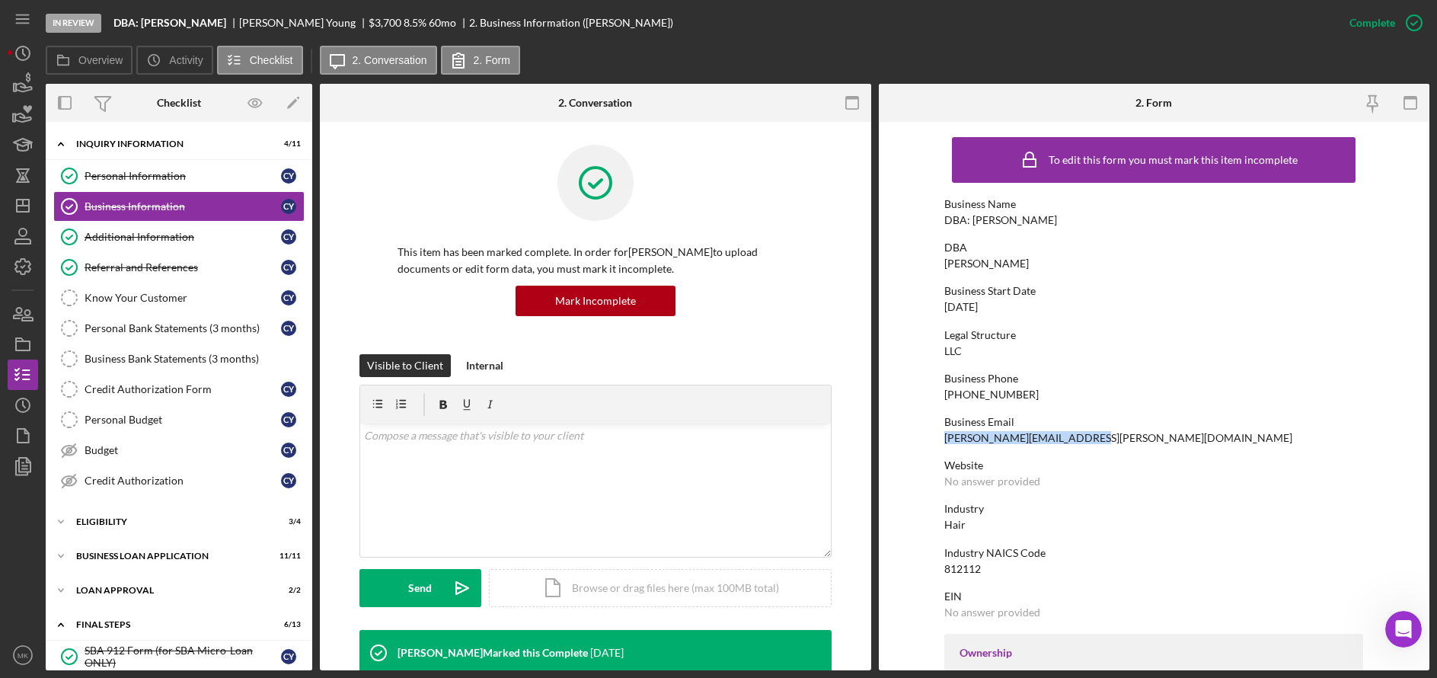
drag, startPoint x: 1089, startPoint y: 437, endPoint x: 944, endPoint y: 439, distance: 145.5
click at [944, 439] on div "Business Email [PERSON_NAME][EMAIL_ADDRESS][PERSON_NAME][DOMAIN_NAME]" at bounding box center [1153, 430] width 419 height 28
copy div "[PERSON_NAME][EMAIL_ADDRESS][PERSON_NAME][DOMAIN_NAME]"
